Goal: Task Accomplishment & Management: Manage account settings

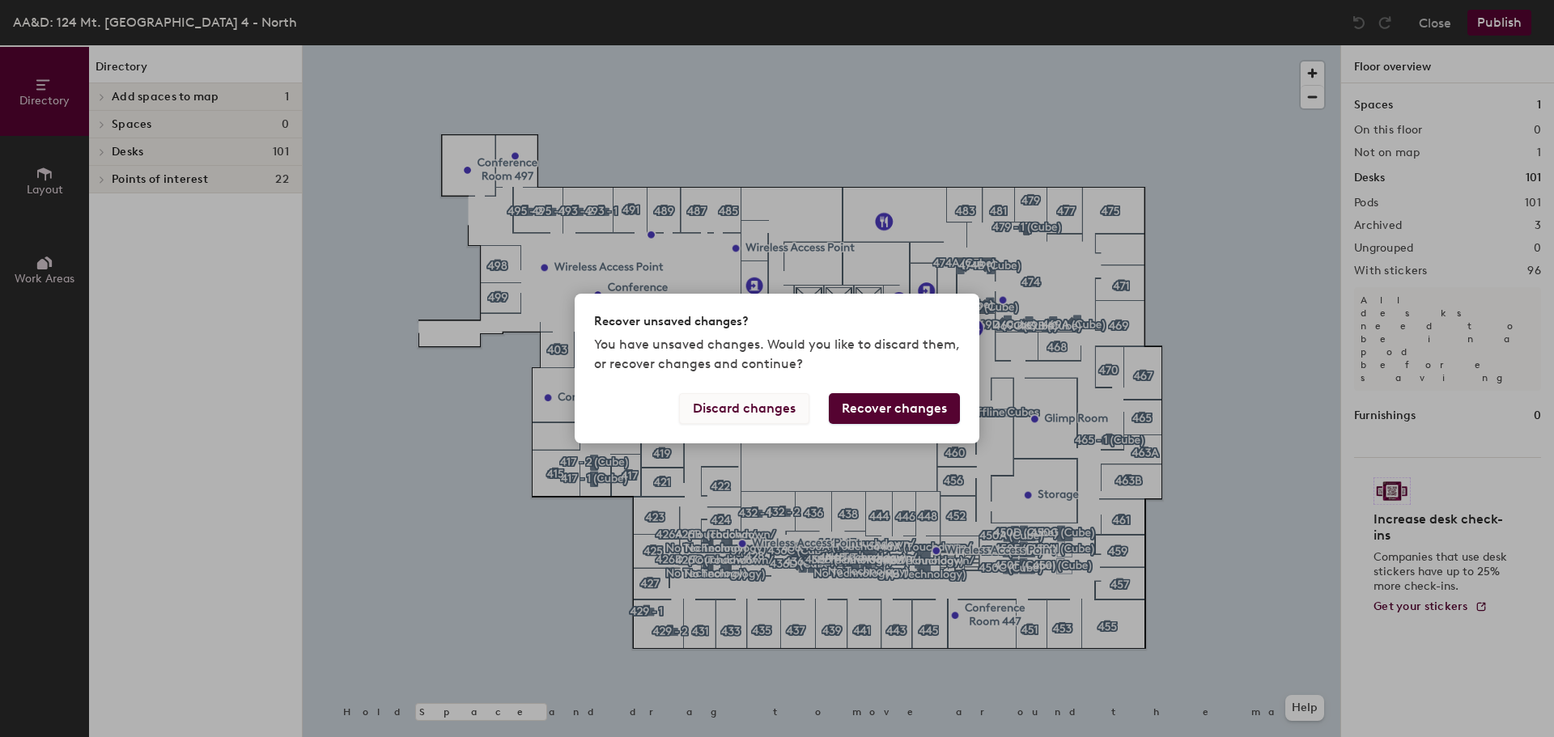
click at [800, 410] on button "Discard changes" at bounding box center [744, 408] width 130 height 31
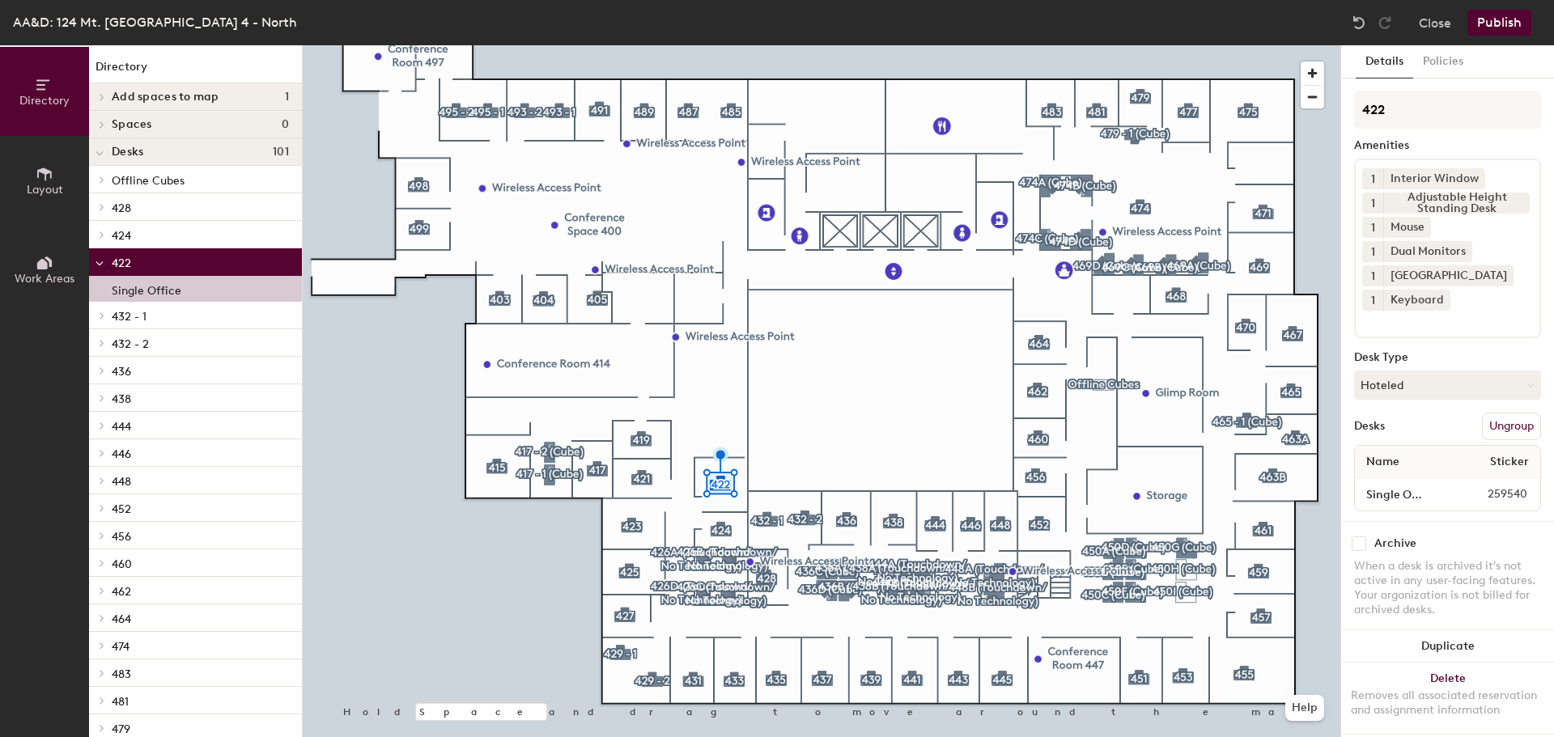
click at [1412, 406] on div "422 Amenities 1 Interior Window 1 Adjustable Height Standing Desk 1 Mouse 1 Dua…" at bounding box center [1447, 306] width 187 height 431
click at [1414, 399] on button "Hoteled" at bounding box center [1447, 385] width 187 height 29
click at [1412, 431] on div "Assigned" at bounding box center [1436, 435] width 162 height 24
click at [1487, 23] on button "Publish" at bounding box center [1499, 23] width 64 height 26
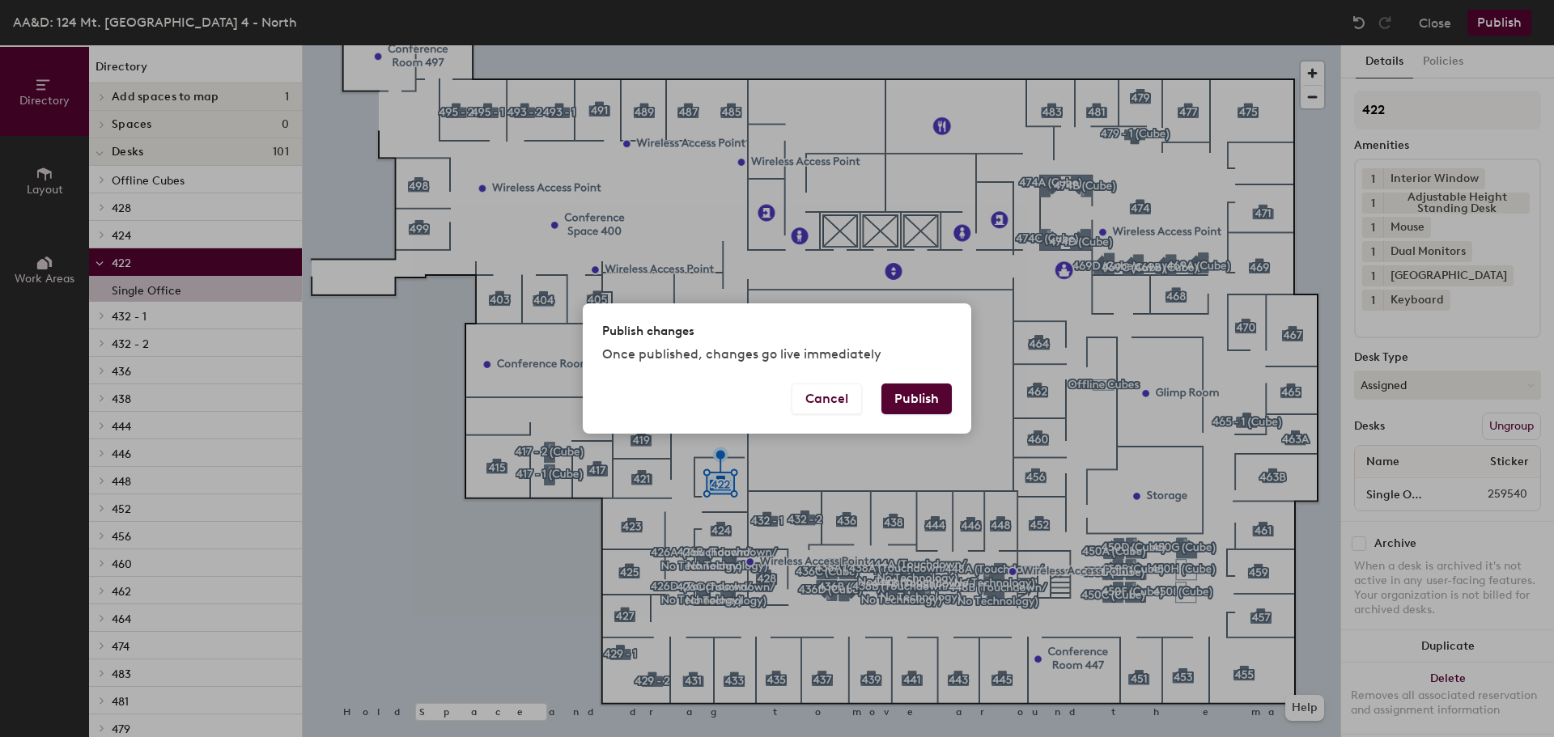
click at [949, 393] on button "Publish" at bounding box center [916, 399] width 70 height 31
